Goal: Browse casually

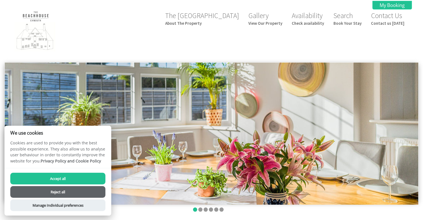
scroll to position [9, 0]
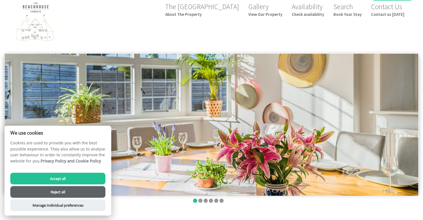
click at [80, 177] on button "Accept all" at bounding box center [57, 179] width 95 height 12
checkbox input "true"
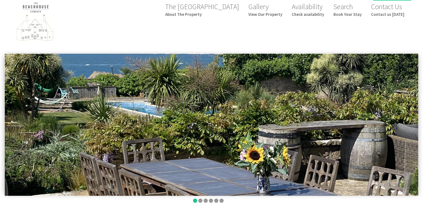
scroll to position [9, 0]
click at [341, 116] on img at bounding box center [211, 125] width 413 height 142
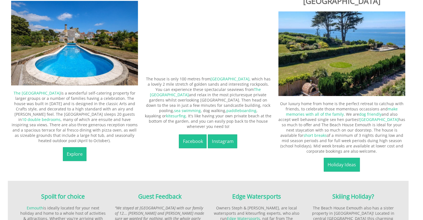
scroll to position [0, 0]
